Goal: Information Seeking & Learning: Learn about a topic

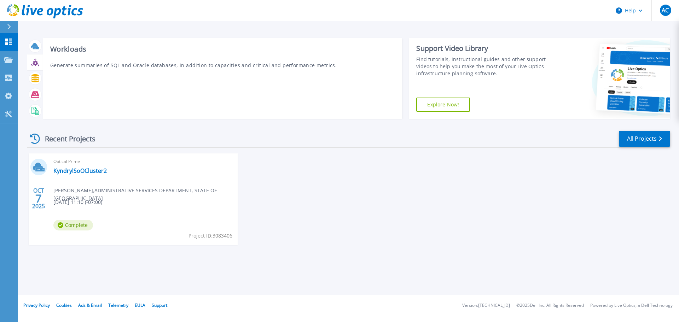
click at [36, 64] on icon at bounding box center [35, 62] width 5 height 5
click at [36, 80] on icon at bounding box center [34, 78] width 7 height 8
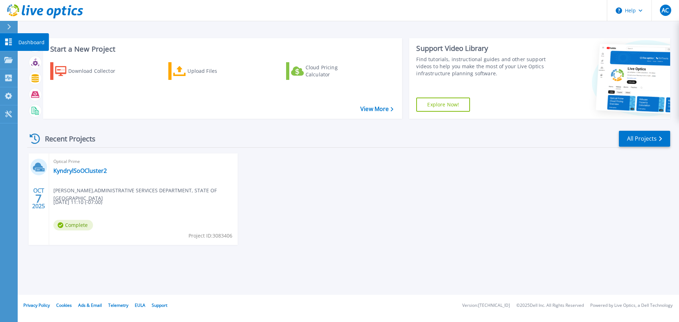
click at [27, 40] on p "Dashboard" at bounding box center [31, 42] width 26 height 18
click at [91, 170] on link "KyndrylSoOCluster2" at bounding box center [79, 170] width 53 height 7
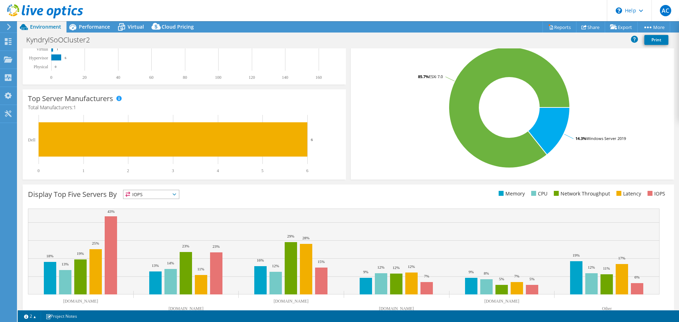
scroll to position [150, 0]
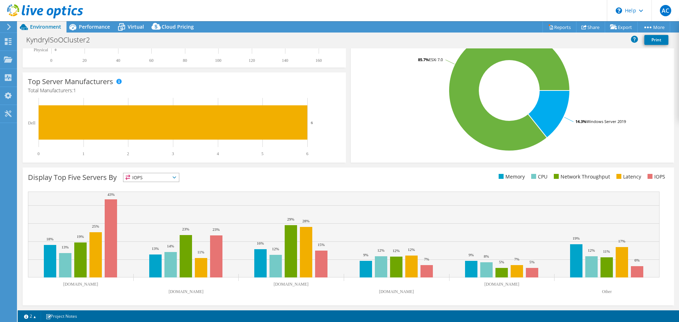
click at [177, 180] on span "IOPS" at bounding box center [151, 177] width 56 height 8
click at [162, 186] on li "IOPS" at bounding box center [151, 187] width 56 height 10
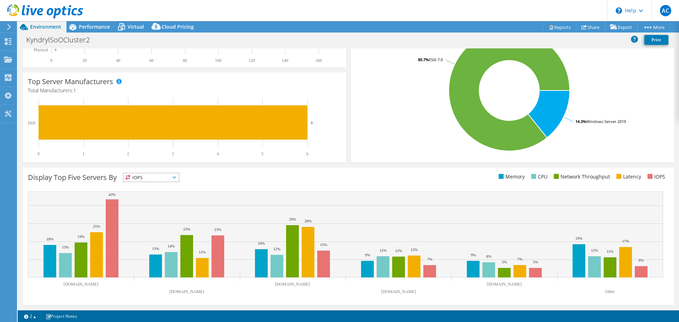
click at [176, 177] on icon at bounding box center [175, 177] width 4 height 2
click at [169, 197] on li "Memory" at bounding box center [151, 197] width 56 height 10
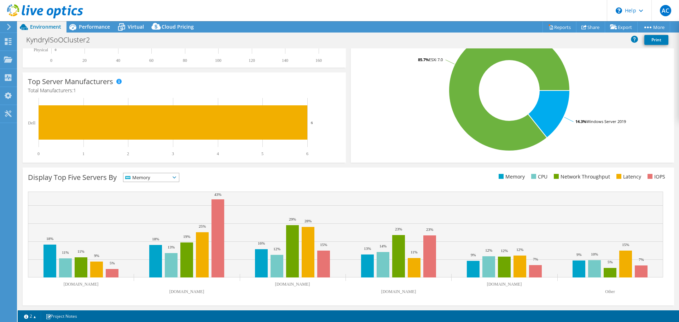
click at [176, 178] on icon at bounding box center [175, 177] width 4 height 2
click at [172, 204] on li "CPU" at bounding box center [151, 207] width 56 height 10
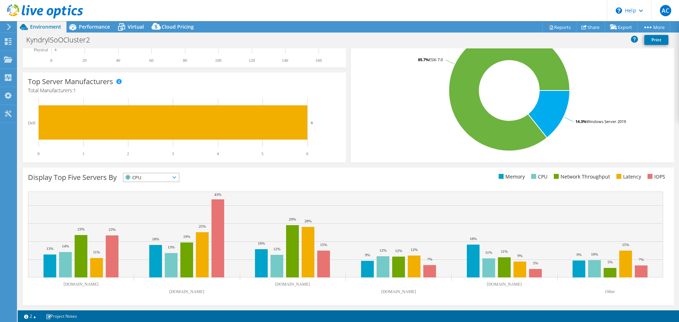
click at [176, 178] on icon at bounding box center [175, 177] width 4 height 2
click at [169, 215] on li "Network Throughput" at bounding box center [151, 216] width 56 height 10
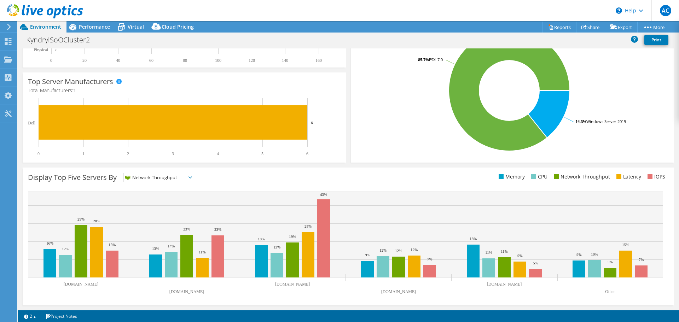
click at [184, 176] on span "Network Throughput" at bounding box center [154, 177] width 63 height 8
click at [173, 226] on li "Latency" at bounding box center [158, 226] width 71 height 10
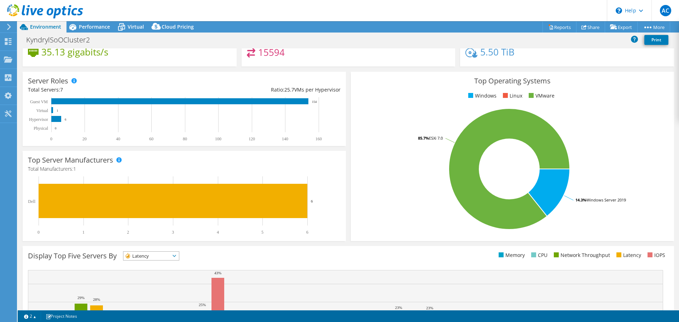
scroll to position [0, 0]
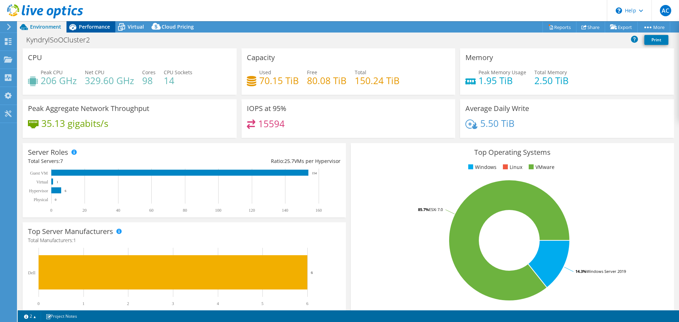
click at [98, 25] on span "Performance" at bounding box center [94, 26] width 31 height 7
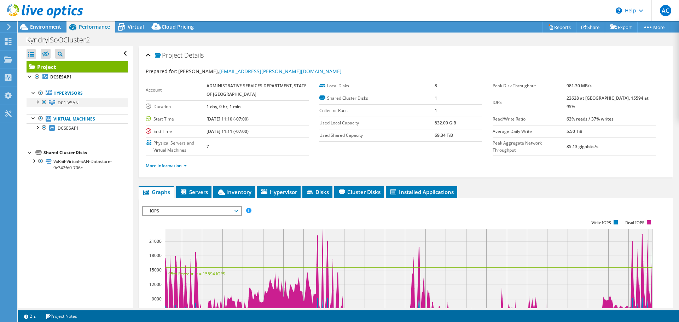
click at [37, 102] on div at bounding box center [37, 101] width 7 height 7
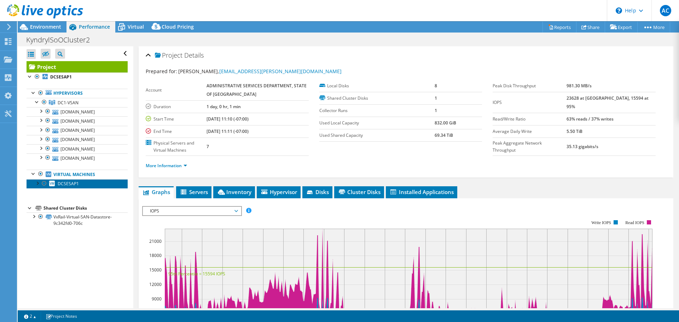
click at [59, 183] on span "DCSESAP1" at bounding box center [68, 184] width 21 height 6
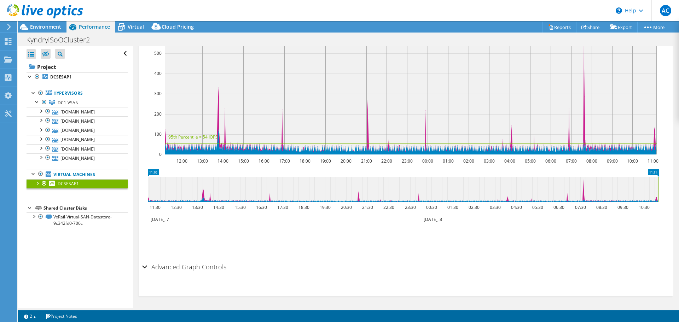
scroll to position [154, 0]
click at [143, 266] on div "Advanced Graph Controls" at bounding box center [406, 267] width 528 height 15
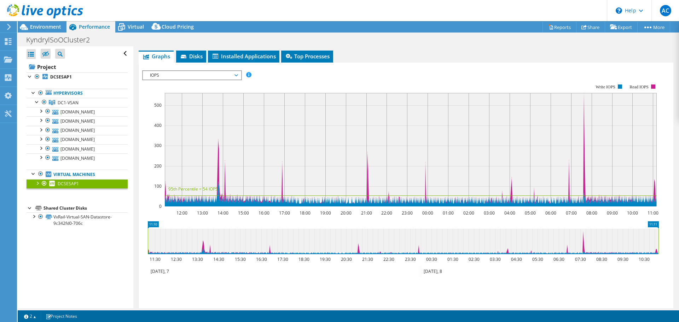
scroll to position [0, 0]
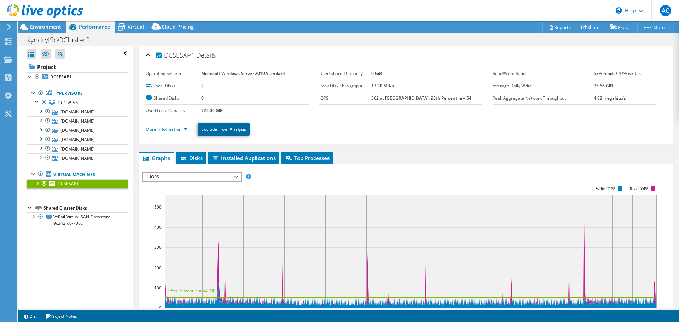
click at [233, 129] on link "Exclude From Analysis" at bounding box center [224, 129] width 52 height 13
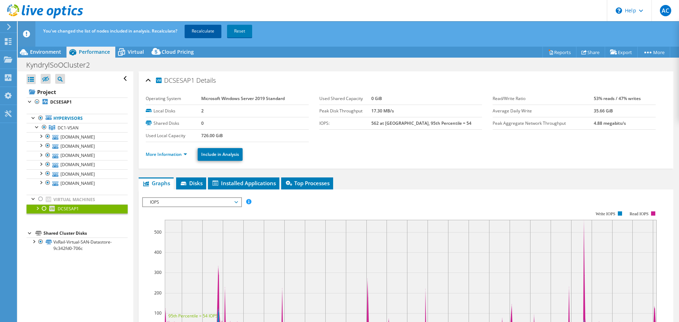
click at [203, 33] on link "Recalculate" at bounding box center [203, 31] width 37 height 13
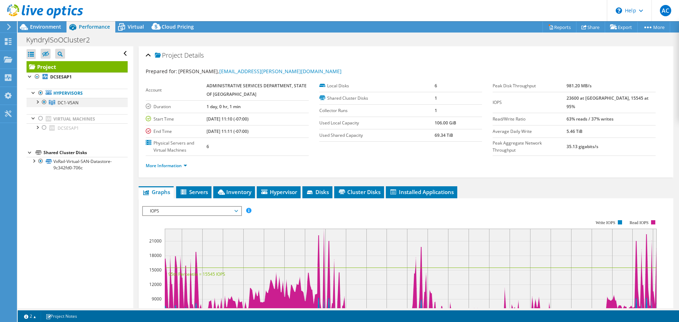
click at [37, 101] on div at bounding box center [37, 101] width 7 height 7
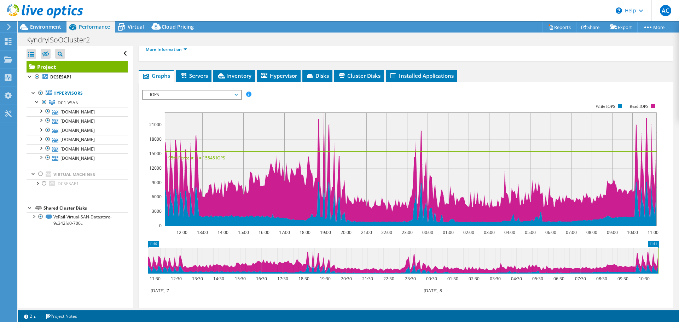
scroll to position [106, 0]
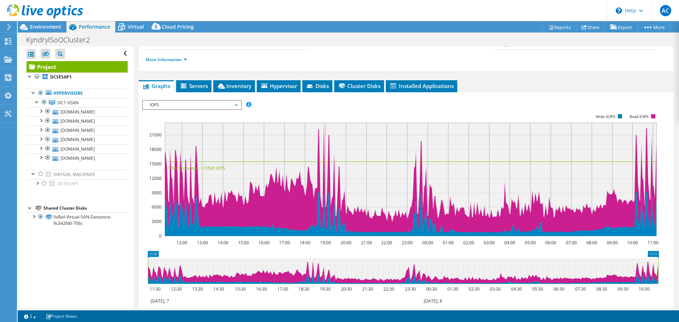
click at [238, 106] on span "IOPS" at bounding box center [192, 105] width 98 height 8
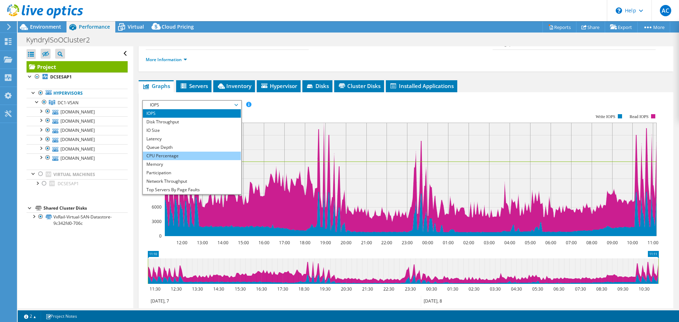
click at [214, 155] on li "CPU Percentage" at bounding box center [192, 156] width 98 height 8
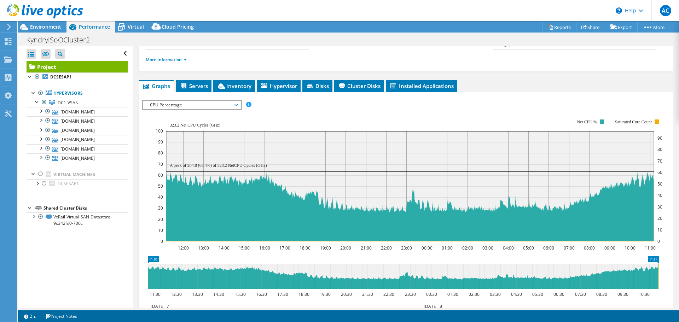
click at [231, 104] on span "CPU Percentage" at bounding box center [191, 105] width 91 height 8
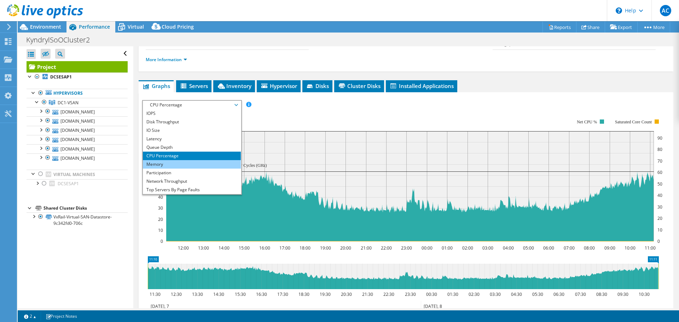
click at [201, 164] on li "Memory" at bounding box center [192, 164] width 98 height 8
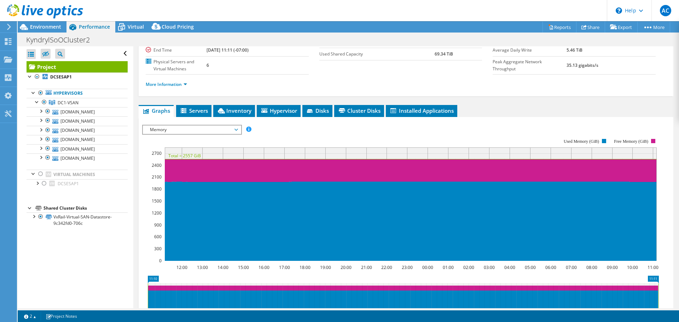
scroll to position [71, 0]
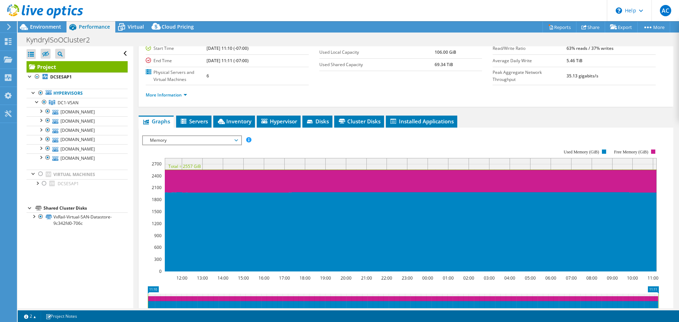
click at [223, 142] on span "Memory" at bounding box center [191, 140] width 91 height 8
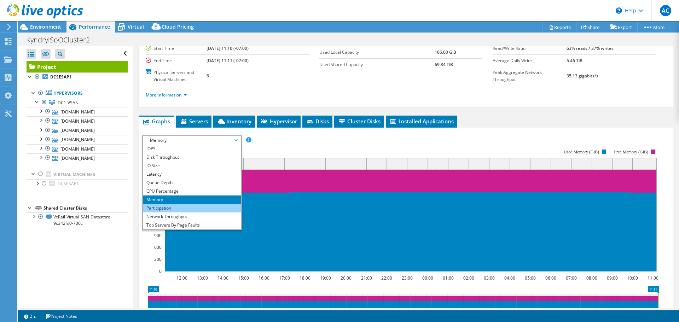
click at [208, 207] on li "Participation" at bounding box center [192, 208] width 98 height 8
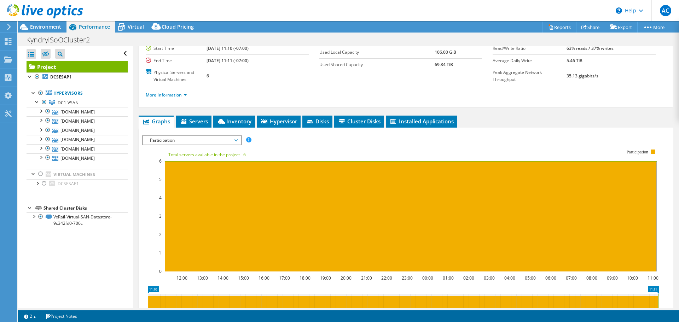
click at [208, 134] on div "IOPS Disk Throughput IO Size Latency Queue Depth CPU Percentage Memory Page Fau…" at bounding box center [406, 254] width 528 height 245
click at [209, 139] on span "Participation" at bounding box center [191, 140] width 91 height 8
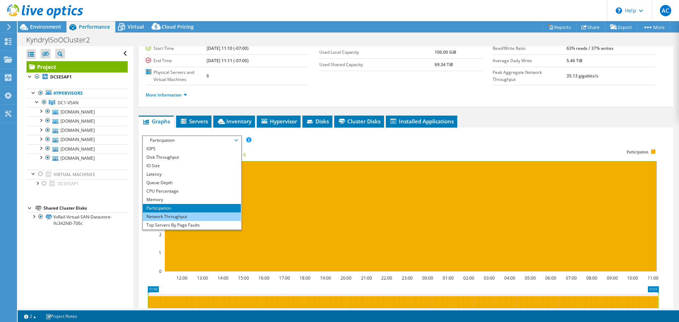
click at [205, 214] on li "Network Throughput" at bounding box center [192, 217] width 98 height 8
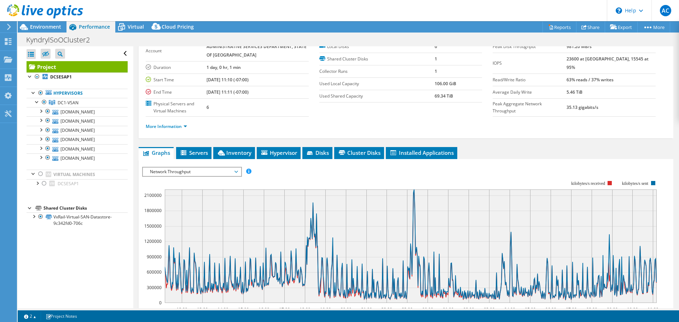
scroll to position [35, 0]
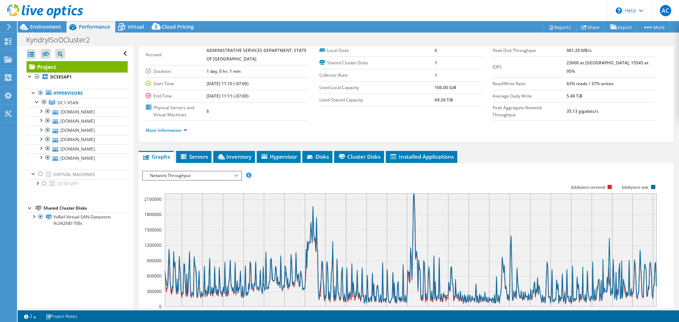
click at [231, 181] on rect at bounding box center [400, 245] width 517 height 141
click at [232, 179] on span "Network Throughput" at bounding box center [191, 176] width 91 height 8
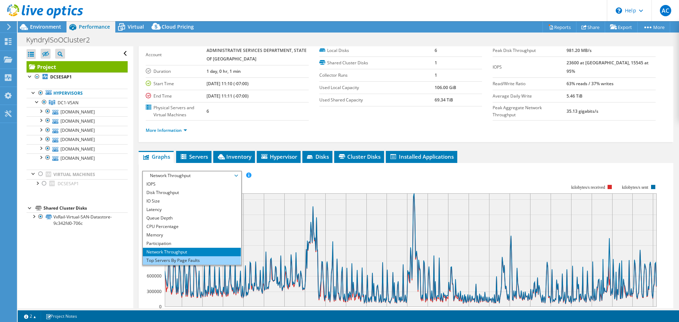
click at [201, 259] on li "Top Servers By Page Faults" at bounding box center [192, 260] width 98 height 8
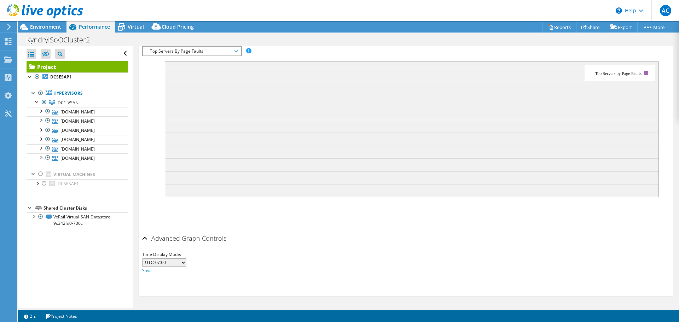
scroll to position [18, 0]
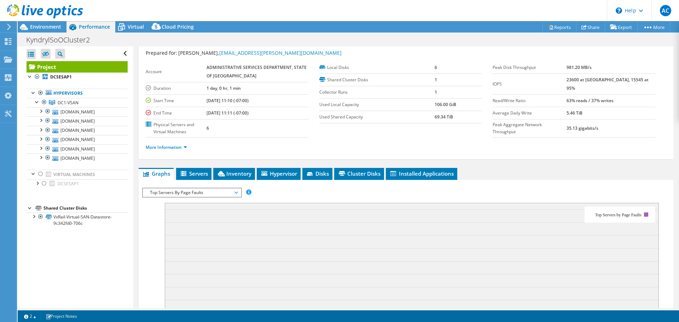
click at [229, 194] on span "Top Servers By Page Faults" at bounding box center [191, 192] width 91 height 8
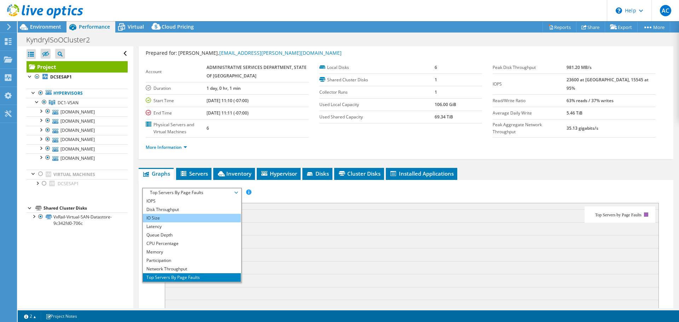
click at [215, 216] on li "IO Size" at bounding box center [192, 218] width 98 height 8
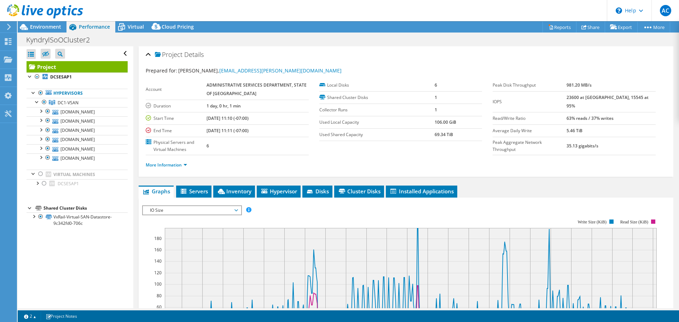
scroll to position [0, 0]
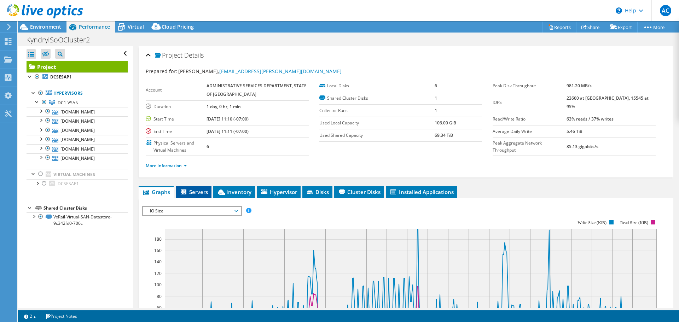
click at [202, 195] on span "Servers" at bounding box center [194, 191] width 28 height 7
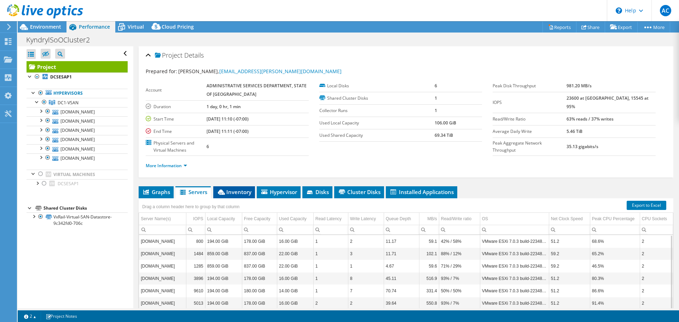
click at [233, 188] on li "Inventory" at bounding box center [234, 192] width 42 height 12
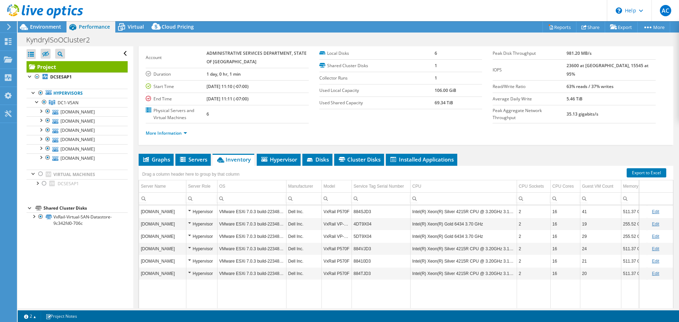
scroll to position [67, 0]
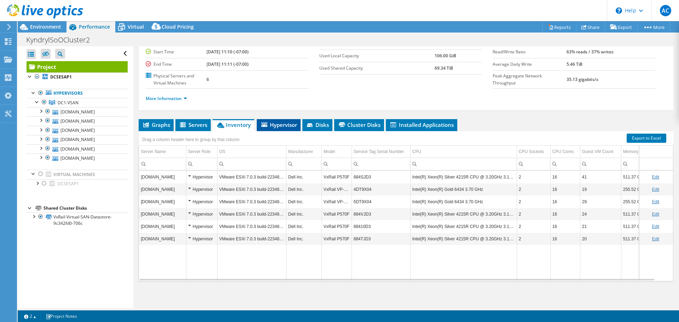
click at [285, 126] on span "Hypervisor" at bounding box center [278, 124] width 37 height 7
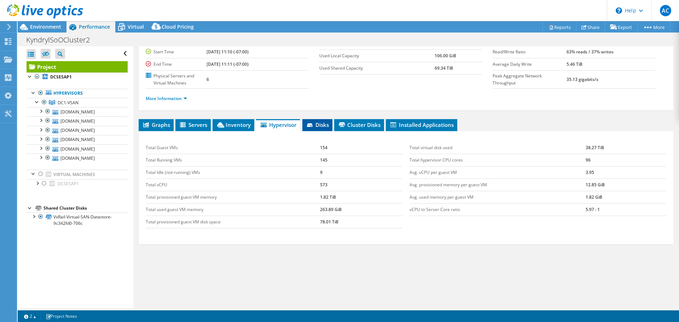
click at [316, 128] on span "Disks" at bounding box center [317, 124] width 23 height 7
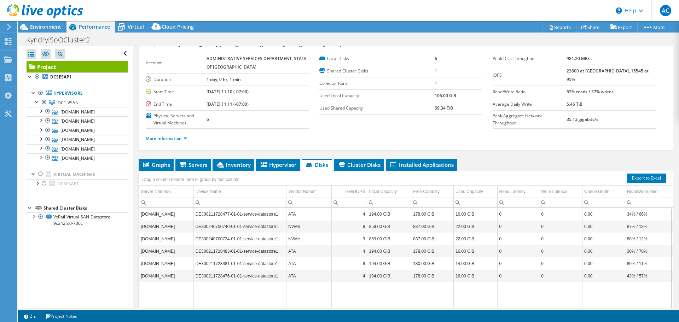
scroll to position [0, 0]
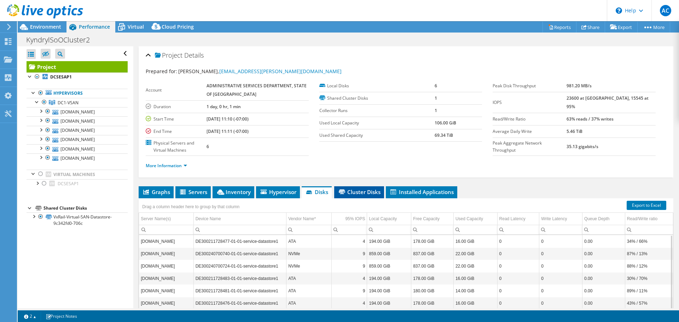
click at [360, 196] on li "Cluster Disks" at bounding box center [359, 192] width 50 height 12
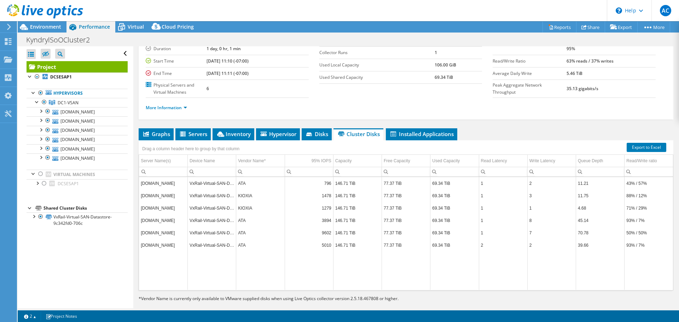
scroll to position [67, 0]
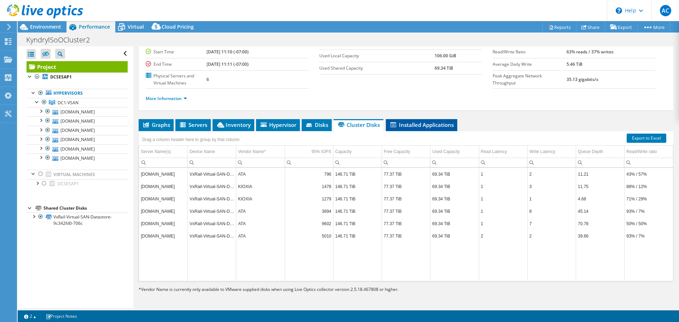
click at [420, 124] on span "Installed Applications" at bounding box center [421, 124] width 64 height 7
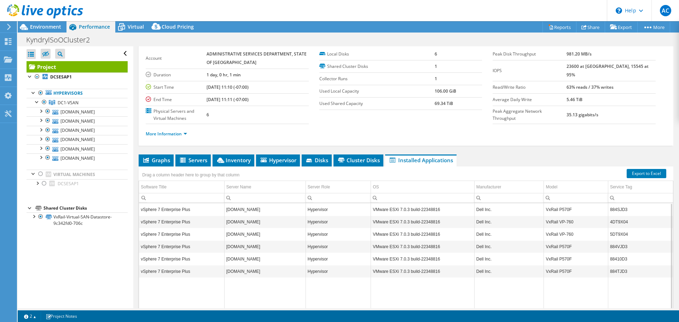
scroll to position [0, 0]
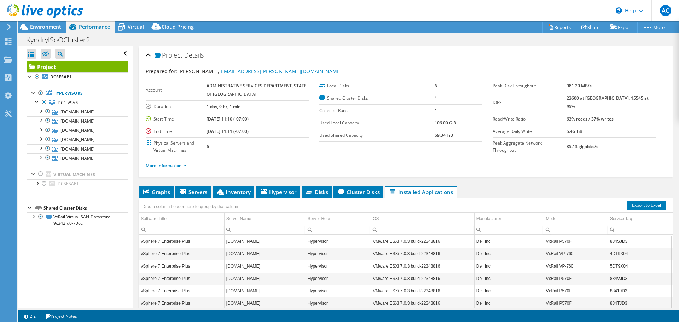
click at [175, 163] on link "More Information" at bounding box center [166, 166] width 41 height 6
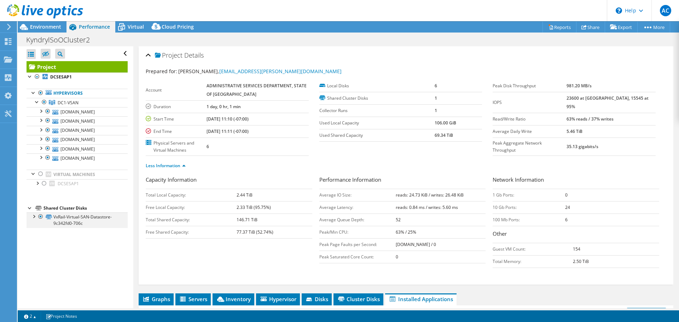
click at [34, 217] on div at bounding box center [33, 216] width 7 height 7
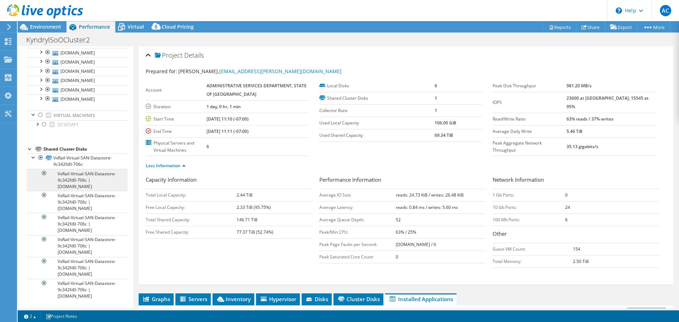
scroll to position [60, 0]
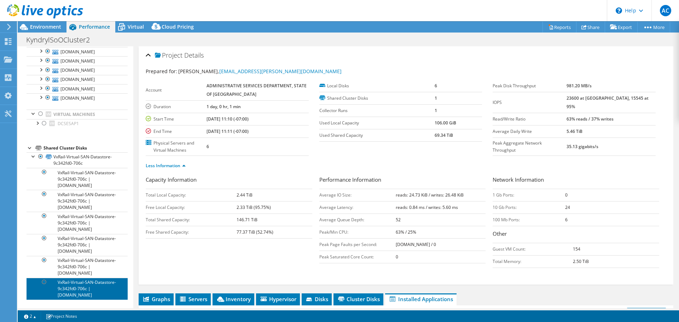
click at [100, 284] on link "VxRail-Virtual-SAN-Datastore-9c342fd0-706c | [DOMAIN_NAME]" at bounding box center [77, 289] width 101 height 22
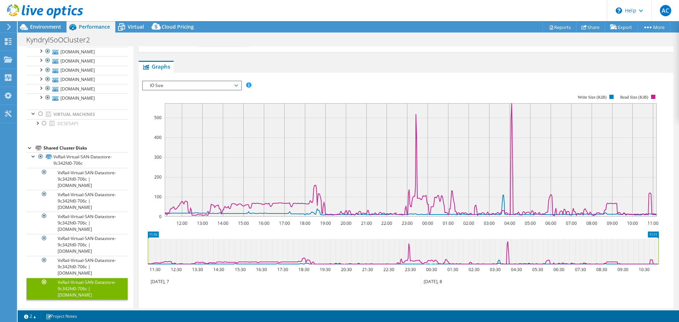
scroll to position [106, 0]
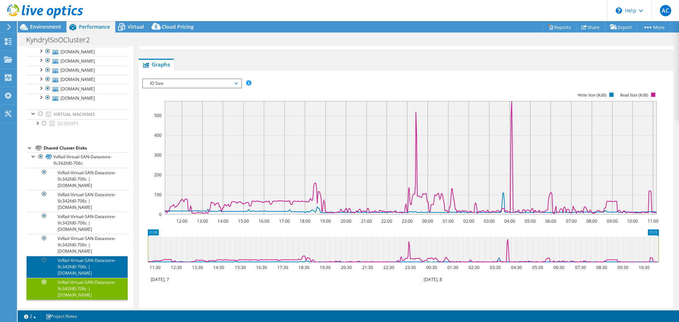
click at [99, 269] on link "VxRail-Virtual-SAN-Datastore-9c342fd0-706c | [DOMAIN_NAME]" at bounding box center [77, 267] width 101 height 22
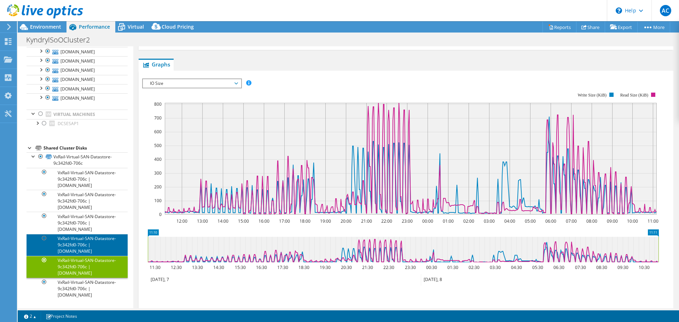
click at [104, 247] on link "VxRail-Virtual-SAN-Datastore-9c342fd0-706c | [DOMAIN_NAME]" at bounding box center [77, 245] width 101 height 22
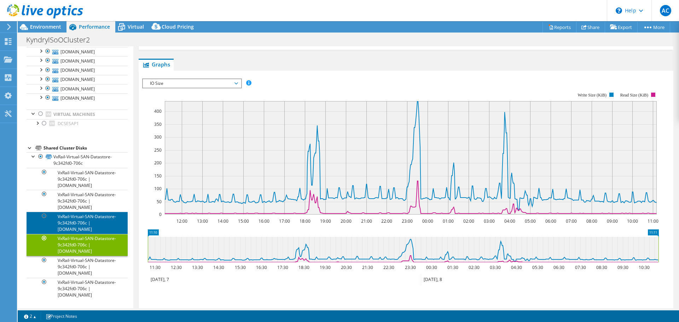
click at [106, 220] on link "VxRail-Virtual-SAN-Datastore-9c342fd0-706c | [DOMAIN_NAME]" at bounding box center [77, 223] width 101 height 22
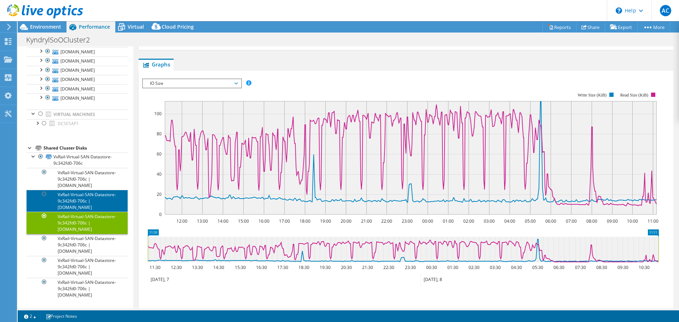
click at [108, 203] on link "VxRail-Virtual-SAN-Datastore-9c342fd0-706c | [DOMAIN_NAME]" at bounding box center [77, 201] width 101 height 22
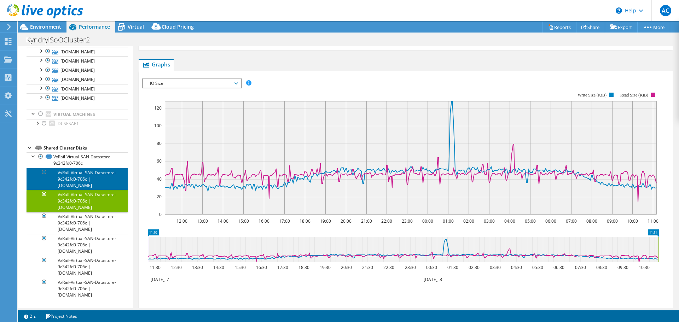
click at [110, 179] on link "VxRail-Virtual-SAN-Datastore-9c342fd0-706c | [DOMAIN_NAME]" at bounding box center [77, 179] width 101 height 22
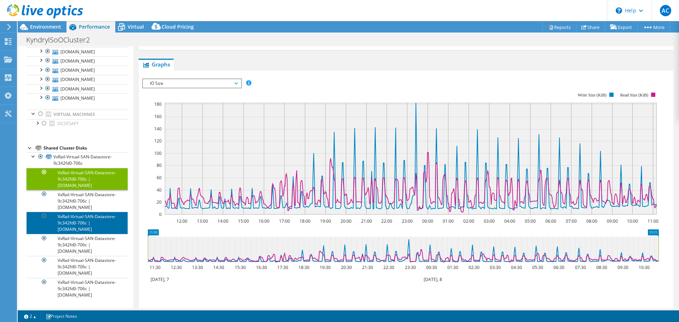
click at [94, 228] on link "VxRail-Virtual-SAN-Datastore-9c342fd0-706c | [DOMAIN_NAME]" at bounding box center [77, 223] width 101 height 22
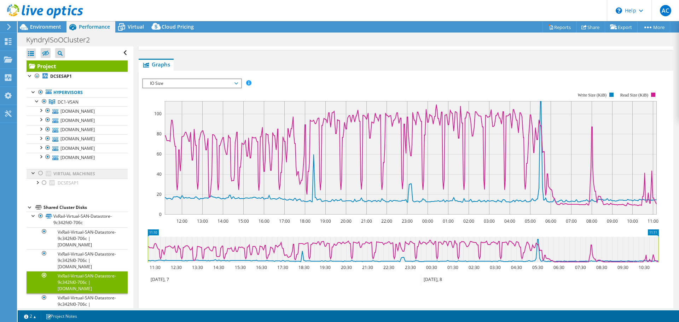
scroll to position [0, 0]
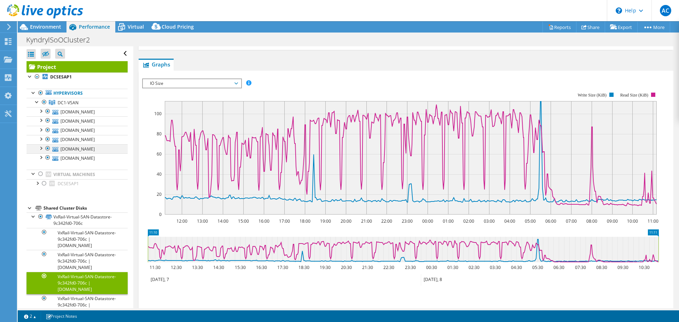
click at [40, 149] on div at bounding box center [40, 147] width 7 height 7
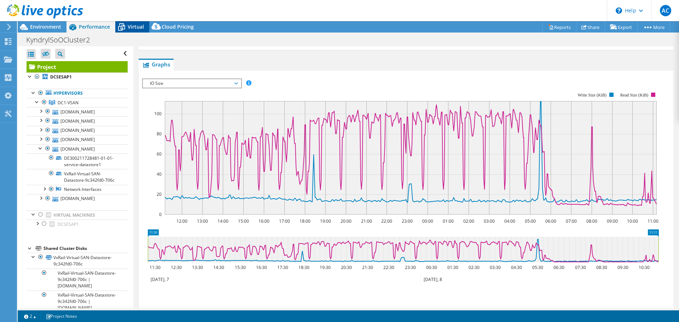
click at [139, 27] on span "Virtual" at bounding box center [136, 26] width 16 height 7
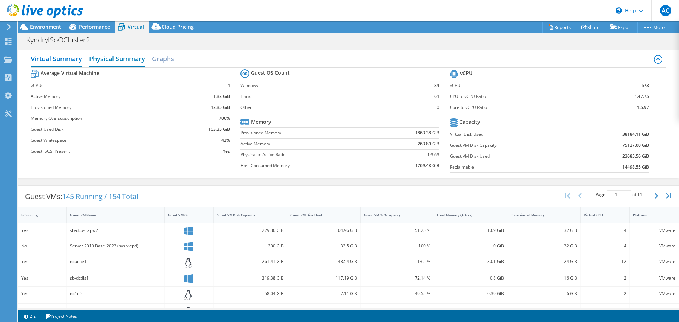
click at [127, 60] on h2 "Physical Summary" at bounding box center [117, 60] width 56 height 16
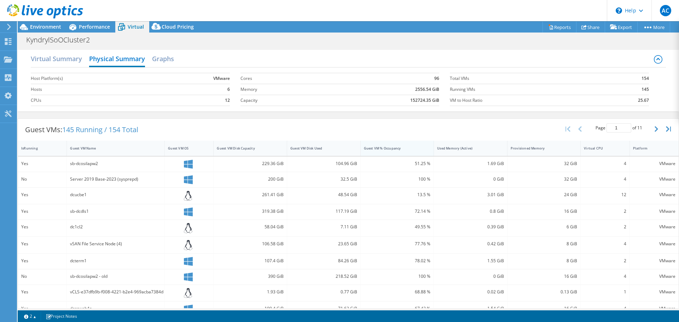
click at [378, 148] on div "Guest VM % Occupancy" at bounding box center [393, 148] width 58 height 5
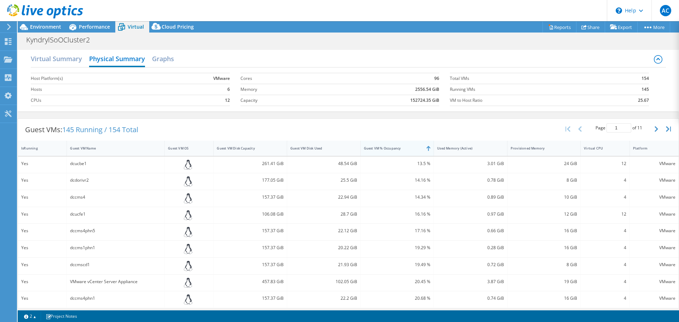
click at [378, 148] on div "Guest VM % Occupancy" at bounding box center [393, 148] width 58 height 5
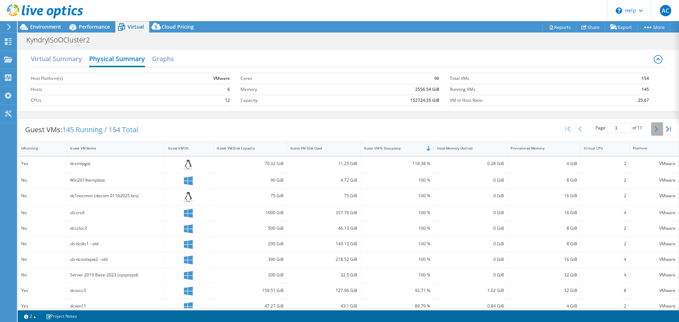
click at [655, 128] on icon "button" at bounding box center [657, 129] width 4 height 6
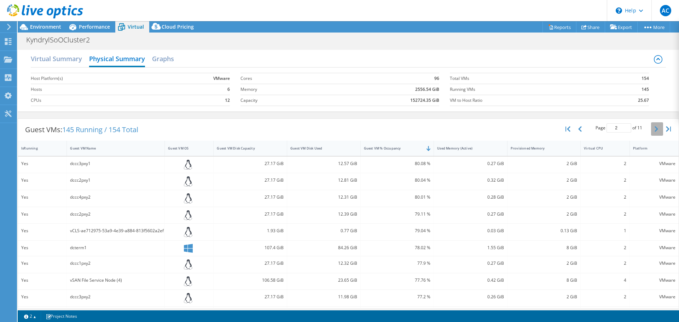
click at [655, 128] on icon "button" at bounding box center [657, 129] width 4 height 6
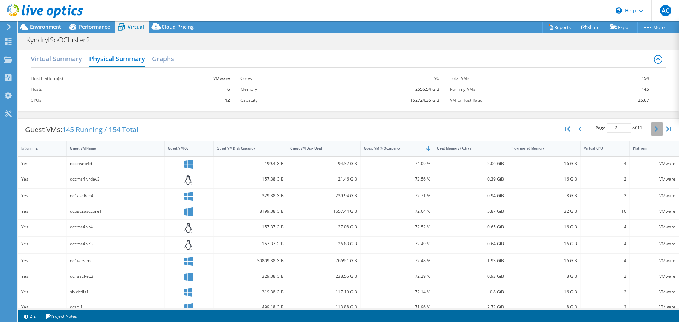
click at [655, 128] on icon "button" at bounding box center [657, 129] width 4 height 6
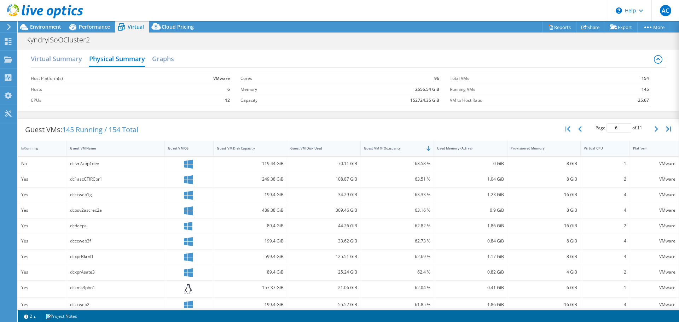
click at [589, 149] on div "Virtual CPU" at bounding box center [601, 148] width 34 height 5
type input "1"
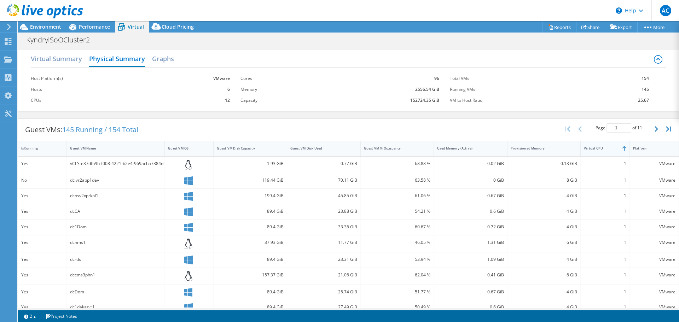
click at [586, 147] on div "Virtual CPU" at bounding box center [601, 148] width 34 height 5
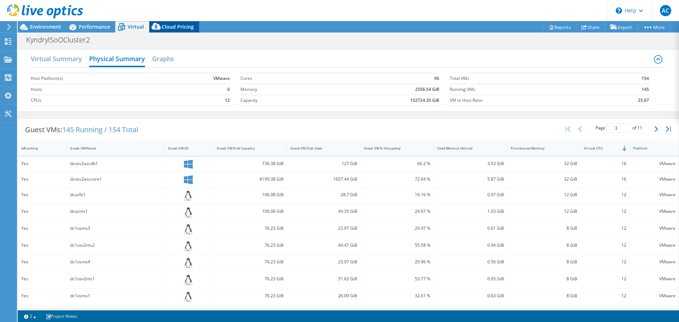
click at [171, 24] on span "Cloud Pricing" at bounding box center [178, 26] width 32 height 7
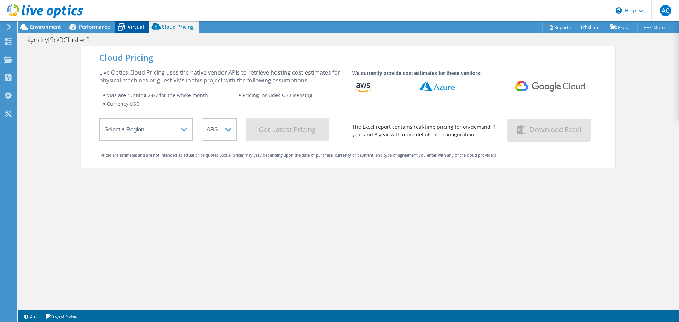
click at [136, 23] on div "Virtual" at bounding box center [132, 26] width 34 height 11
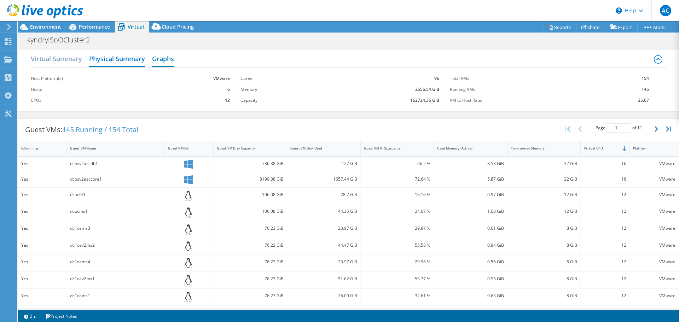
click at [171, 62] on h2 "Graphs" at bounding box center [163, 60] width 22 height 16
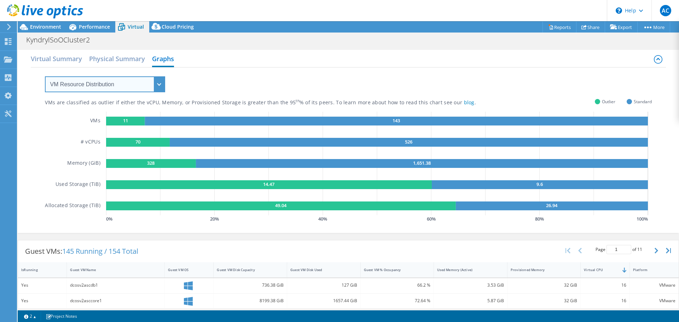
click at [161, 85] on select "VM Resource Distribution Provisioning Contrast Over Provisioning" at bounding box center [105, 84] width 120 height 16
click at [120, 122] on rect at bounding box center [125, 121] width 39 height 9
click at [125, 144] on rect at bounding box center [138, 142] width 64 height 9
click at [123, 56] on h2 "Physical Summary" at bounding box center [117, 60] width 56 height 16
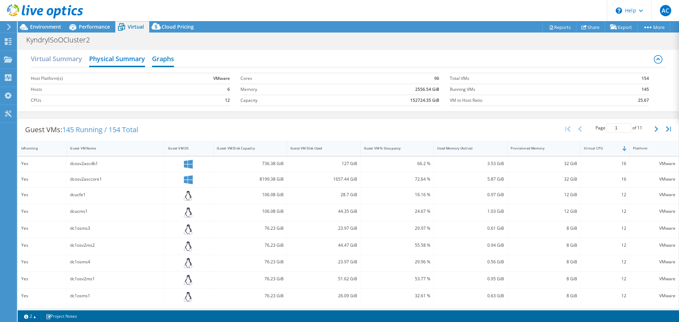
click at [162, 60] on h2 "Graphs" at bounding box center [163, 60] width 22 height 16
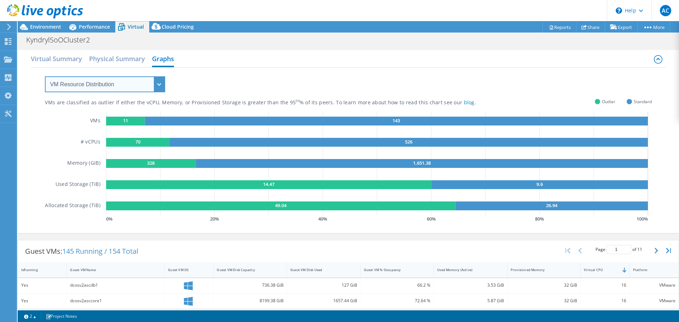
click at [163, 81] on select "VM Resource Distribution Provisioning Contrast Over Provisioning" at bounding box center [105, 84] width 120 height 16
select select "Provisioning Contrast"
click at [45, 76] on select "VM Resource Distribution Provisioning Contrast Over Provisioning" at bounding box center [105, 84] width 120 height 16
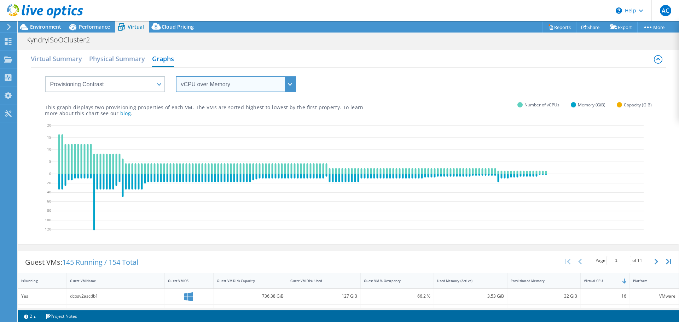
click at [251, 84] on select "vCPU over Memory vCPU over Capacity Memory over vCPU Memory over Capacity Capac…" at bounding box center [236, 84] width 120 height 16
click at [176, 76] on select "vCPU over Memory vCPU over Capacity Memory over vCPU Memory over Capacity Capac…" at bounding box center [236, 84] width 120 height 16
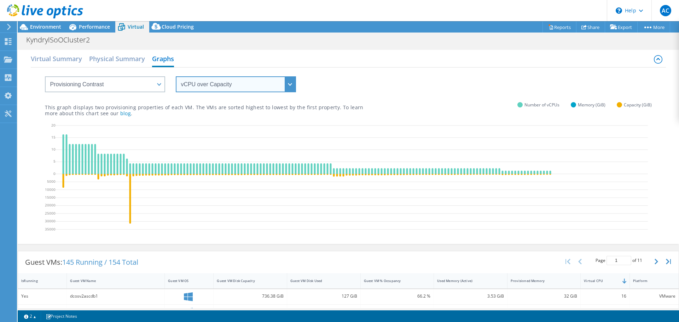
click at [288, 87] on select "vCPU over Memory vCPU over Capacity Memory over vCPU Memory over Capacity Capac…" at bounding box center [236, 84] width 120 height 16
click at [176, 76] on select "vCPU over Memory vCPU over Capacity Memory over vCPU Memory over Capacity Capac…" at bounding box center [236, 84] width 120 height 16
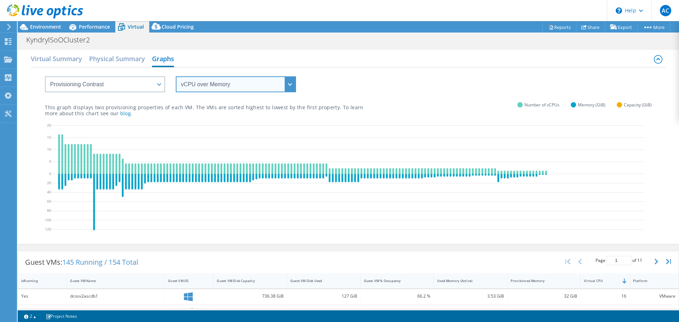
click at [292, 86] on select "vCPU over Memory vCPU over Capacity Memory over vCPU Memory over Capacity Capac…" at bounding box center [236, 84] width 120 height 16
click at [176, 76] on select "vCPU over Memory vCPU over Capacity Memory over vCPU Memory over Capacity Capac…" at bounding box center [236, 84] width 120 height 16
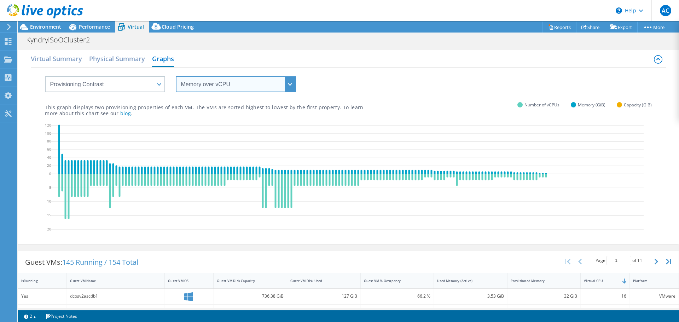
click at [293, 84] on select "vCPU over Memory vCPU over Capacity Memory over vCPU Memory over Capacity Capac…" at bounding box center [236, 84] width 120 height 16
click at [176, 76] on select "vCPU over Memory vCPU over Capacity Memory over vCPU Memory over Capacity Capac…" at bounding box center [236, 84] width 120 height 16
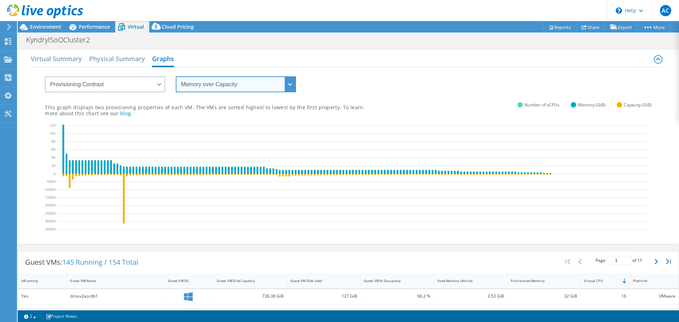
click at [289, 88] on select "vCPU over Memory vCPU over Capacity Memory over vCPU Memory over Capacity Capac…" at bounding box center [236, 84] width 120 height 16
click at [176, 76] on select "vCPU over Memory vCPU over Capacity Memory over vCPU Memory over Capacity Capac…" at bounding box center [236, 84] width 120 height 16
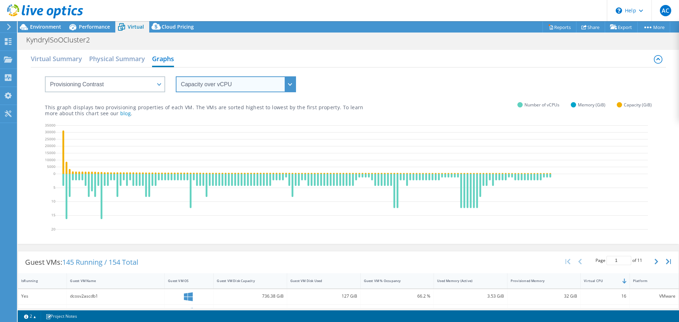
click at [291, 88] on select "vCPU over Memory vCPU over Capacity Memory over vCPU Memory over Capacity Capac…" at bounding box center [236, 84] width 120 height 16
select select "Capacity over Memory"
click at [176, 76] on select "vCPU over Memory vCPU over Capacity Memory over vCPU Memory over Capacity Capac…" at bounding box center [236, 84] width 120 height 16
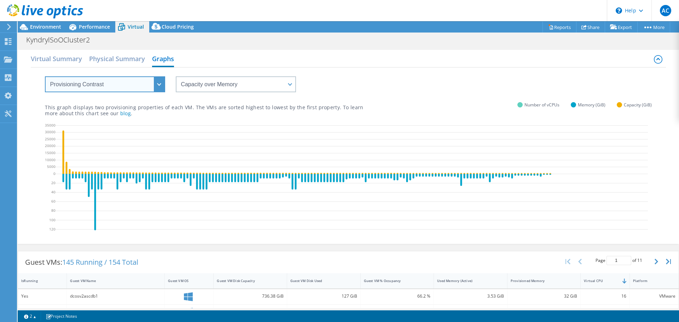
click at [160, 85] on select "VM Resource Distribution Provisioning Contrast Over Provisioning" at bounding box center [105, 84] width 120 height 16
select select "Over Provisioning"
click at [45, 76] on select "VM Resource Distribution Provisioning Contrast Over Provisioning" at bounding box center [105, 84] width 120 height 16
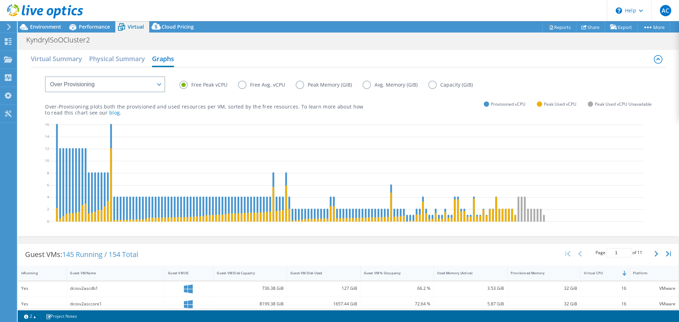
click at [242, 85] on label "Free Avg. vCPU" at bounding box center [267, 85] width 58 height 8
click at [0, 0] on input "Free Avg. vCPU" at bounding box center [0, 0] width 0 height 0
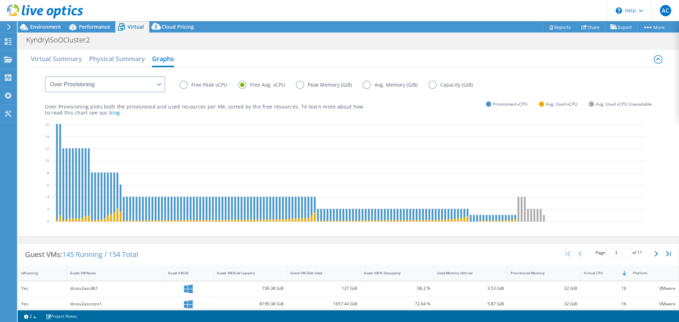
click at [302, 83] on label "Peak Memory (GiB)" at bounding box center [329, 85] width 67 height 8
click at [0, 0] on input "Peak Memory (GiB)" at bounding box center [0, 0] width 0 height 0
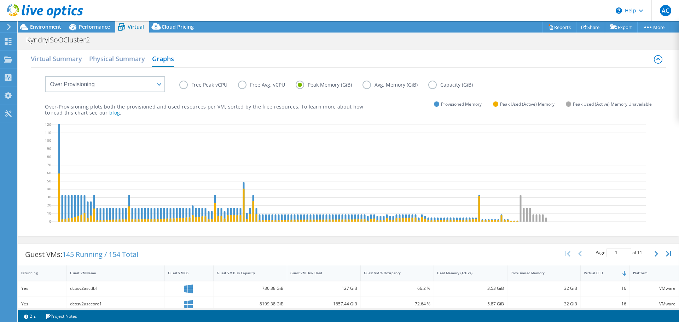
click at [366, 83] on label "Avg. Memory (GiB)" at bounding box center [395, 85] width 66 height 8
click at [0, 0] on input "Avg. Memory (GiB)" at bounding box center [0, 0] width 0 height 0
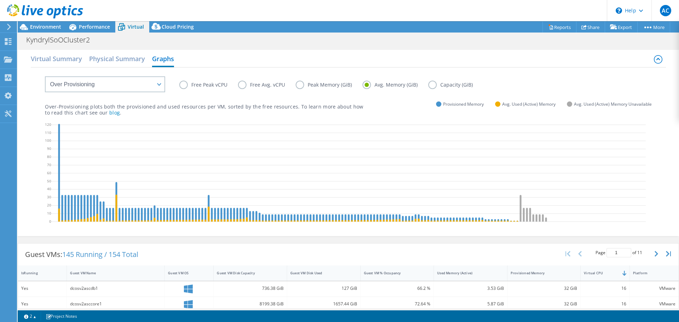
click at [433, 83] on label "Capacity (GiB)" at bounding box center [455, 85] width 55 height 8
click at [0, 0] on input "Capacity (GiB)" at bounding box center [0, 0] width 0 height 0
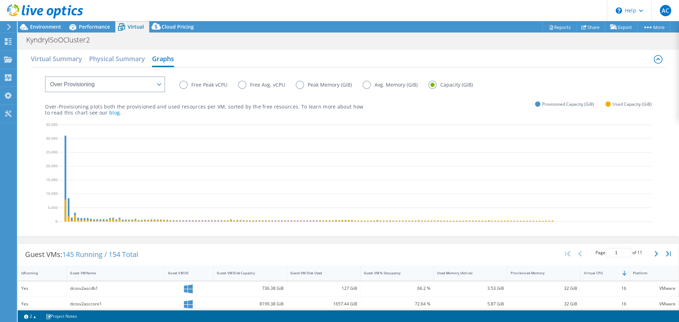
click at [181, 88] on label "Free Peak vCPU" at bounding box center [208, 85] width 59 height 8
click at [0, 0] on input "Free Peak vCPU" at bounding box center [0, 0] width 0 height 0
